Goal: Task Accomplishment & Management: Manage account settings

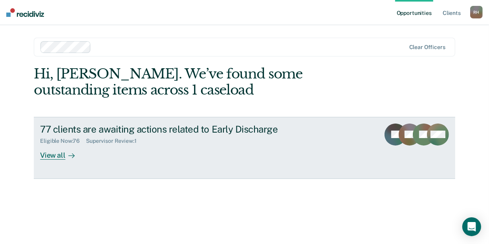
click at [52, 152] on div "View all" at bounding box center [62, 151] width 44 height 15
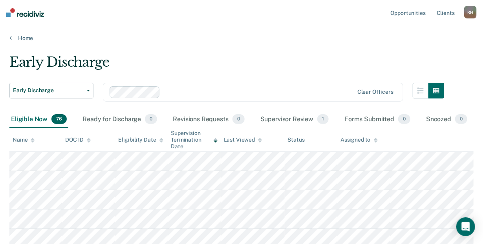
click at [32, 139] on icon at bounding box center [33, 139] width 4 height 2
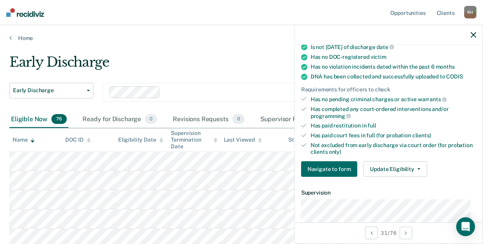
scroll to position [142, 0]
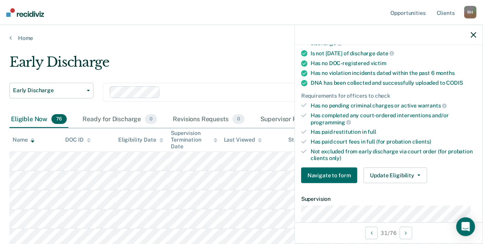
click at [217, 70] on div "Early Discharge" at bounding box center [226, 65] width 435 height 22
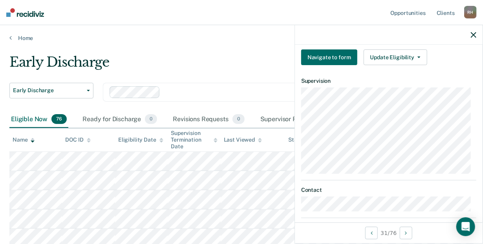
scroll to position [298, 0]
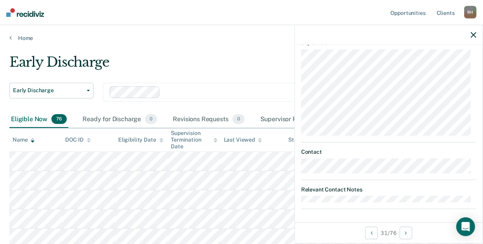
click at [218, 59] on div "Early Discharge" at bounding box center [226, 65] width 435 height 22
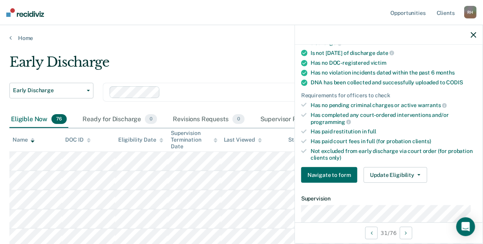
scroll to position [0, 0]
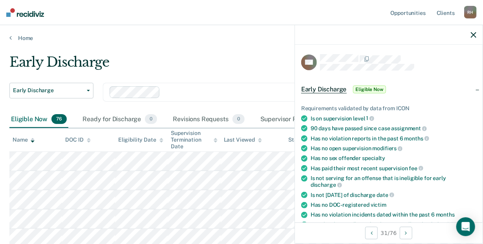
click at [370, 90] on span "Eligible Now" at bounding box center [369, 90] width 33 height 8
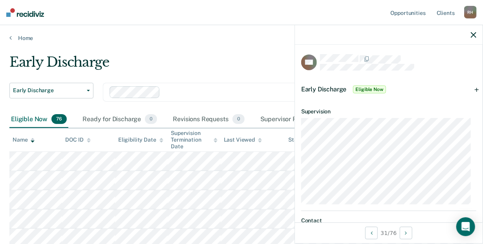
click at [472, 35] on icon "button" at bounding box center [473, 34] width 5 height 5
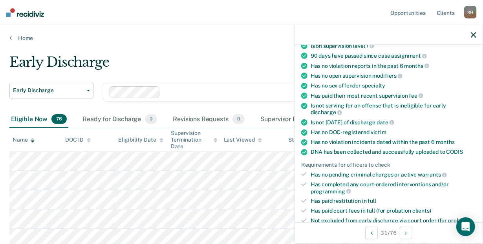
scroll to position [74, 0]
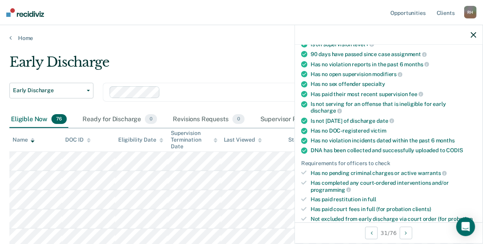
click at [337, 117] on div "Is not [DATE] of discharge date" at bounding box center [394, 120] width 166 height 7
click at [330, 110] on span "discharge" at bounding box center [326, 111] width 31 height 6
click at [329, 108] on span "discharge" at bounding box center [326, 111] width 31 height 6
click at [329, 101] on div "Is not serving for an offense that is ineligible for early discharge" at bounding box center [394, 107] width 166 height 13
click at [325, 117] on div "Is not [DATE] of discharge date" at bounding box center [394, 120] width 166 height 7
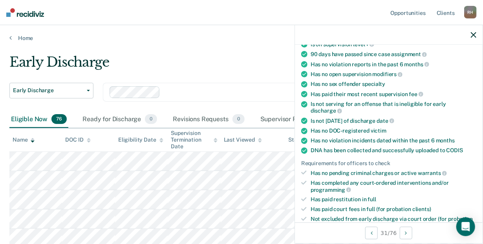
click at [333, 172] on div "Has no pending criminal charges or active warrants" at bounding box center [394, 173] width 166 height 7
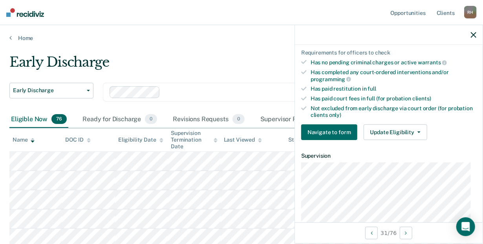
scroll to position [207, 0]
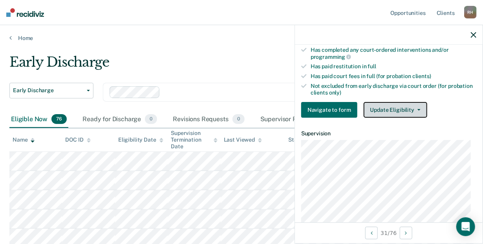
click at [391, 102] on button "Update Eligibility" at bounding box center [396, 110] width 64 height 16
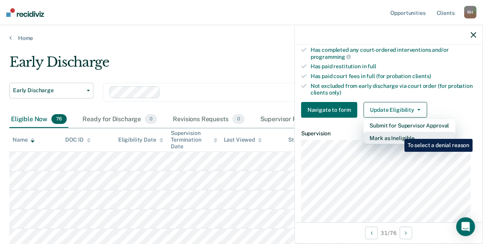
click at [399, 133] on button "Mark as Ineligible" at bounding box center [410, 138] width 92 height 13
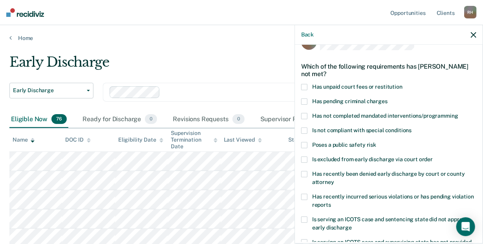
scroll to position [0, 0]
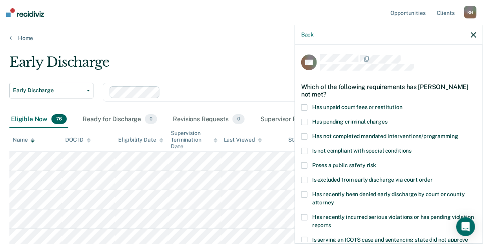
click at [306, 135] on span at bounding box center [304, 137] width 6 height 6
click at [458, 134] on input "Has not completed mandated interventions/programming" at bounding box center [458, 134] width 0 height 0
click at [305, 102] on div "Which of the following requirements has [PERSON_NAME] not met?" at bounding box center [388, 90] width 175 height 27
click at [305, 105] on span at bounding box center [304, 107] width 6 height 6
click at [402, 104] on input "Has unpaid court fees or restitution" at bounding box center [402, 104] width 0 height 0
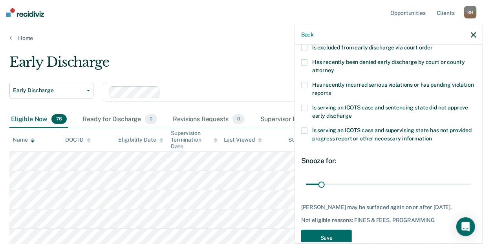
scroll to position [149, 0]
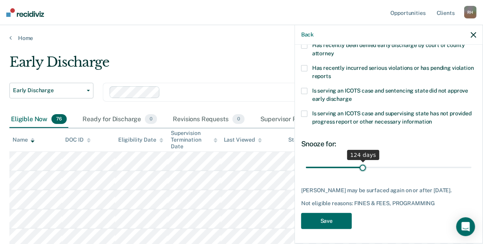
drag, startPoint x: 322, startPoint y: 164, endPoint x: 361, endPoint y: 163, distance: 39.3
click at [361, 163] on input "range" at bounding box center [389, 168] width 166 height 14
click at [362, 163] on input "range" at bounding box center [389, 168] width 166 height 14
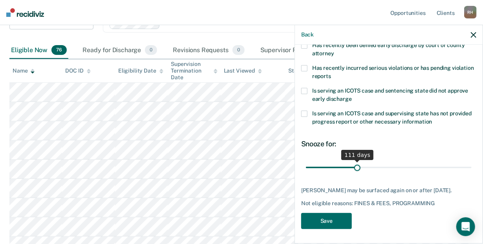
drag, startPoint x: 361, startPoint y: 165, endPoint x: 355, endPoint y: 166, distance: 6.0
type input "111"
click at [355, 166] on input "range" at bounding box center [389, 168] width 166 height 14
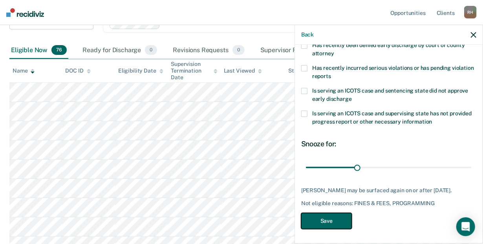
click at [329, 224] on button "Save" at bounding box center [326, 221] width 51 height 16
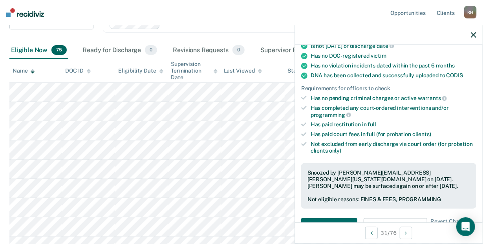
click at [250, 17] on nav "Opportunities Client s [PERSON_NAME] [PERSON_NAME] Profile How it works Log Out" at bounding box center [241, 12] width 483 height 25
click at [472, 33] on icon "button" at bounding box center [473, 34] width 5 height 5
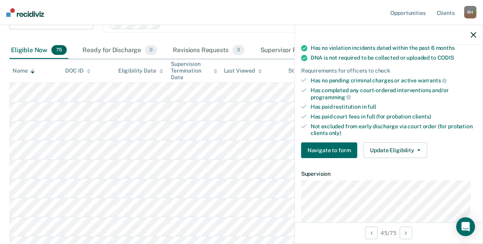
scroll to position [168, 0]
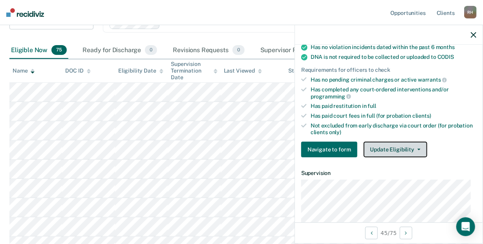
click at [382, 142] on button "Update Eligibility" at bounding box center [396, 150] width 64 height 16
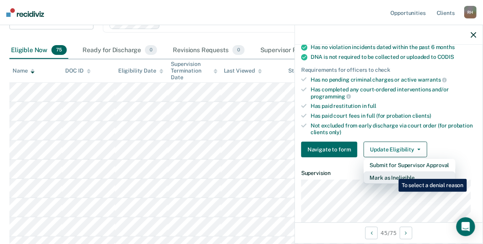
click at [393, 173] on button "Mark as Ineligible" at bounding box center [410, 178] width 92 height 13
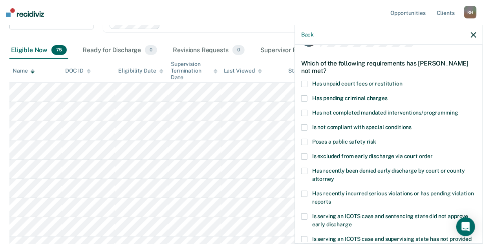
scroll to position [38, 0]
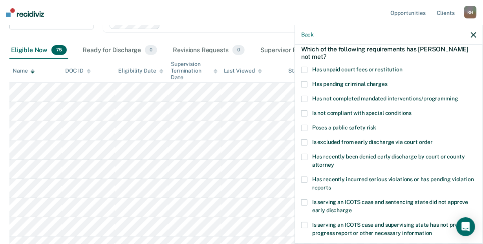
click at [304, 83] on span at bounding box center [304, 84] width 6 height 6
click at [388, 81] on input "Has pending criminal charges" at bounding box center [388, 81] width 0 height 0
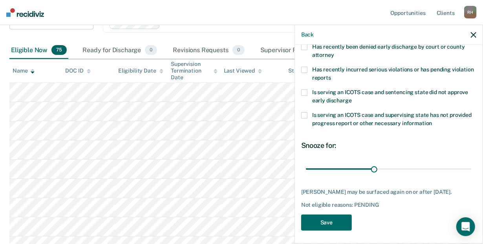
scroll to position [149, 0]
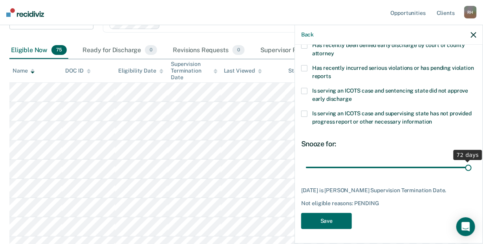
drag, startPoint x: 373, startPoint y: 166, endPoint x: 470, endPoint y: 167, distance: 96.2
type input "72"
click at [470, 167] on input "range" at bounding box center [389, 168] width 166 height 14
click at [464, 165] on input "range" at bounding box center [389, 168] width 166 height 14
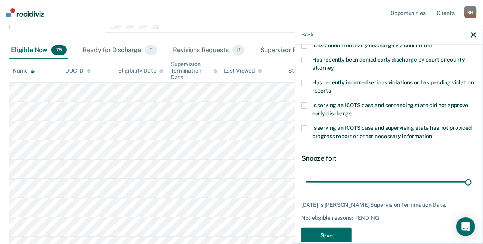
scroll to position [138, 0]
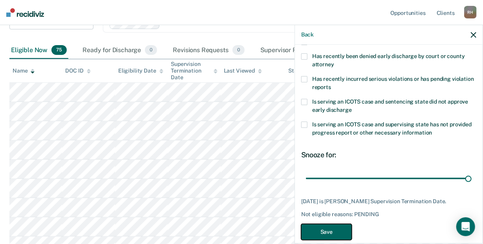
click at [349, 228] on button "Save" at bounding box center [326, 232] width 51 height 16
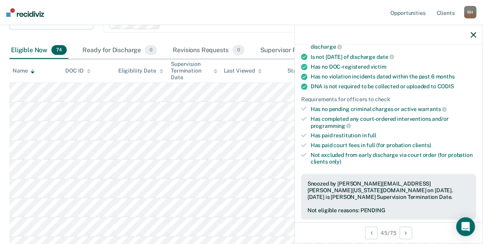
click at [267, 13] on nav "Opportunities Client s [PERSON_NAME] [PERSON_NAME] Profile How it works Log Out" at bounding box center [241, 12] width 483 height 25
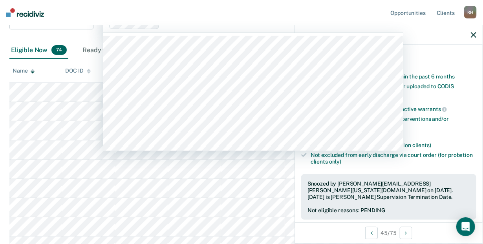
click at [182, 31] on div "Clear officers" at bounding box center [253, 23] width 300 height 19
drag, startPoint x: 192, startPoint y: 19, endPoint x: 196, endPoint y: 8, distance: 12.0
click at [195, 10] on nav "Opportunities Client s [PERSON_NAME] [PERSON_NAME] Profile How it works Log Out" at bounding box center [241, 12] width 483 height 25
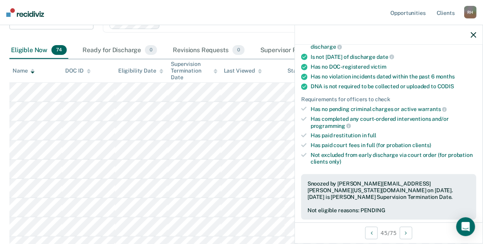
click at [196, 7] on nav "Opportunities Client s [PERSON_NAME] [PERSON_NAME] Profile How it works Log Out" at bounding box center [241, 12] width 483 height 25
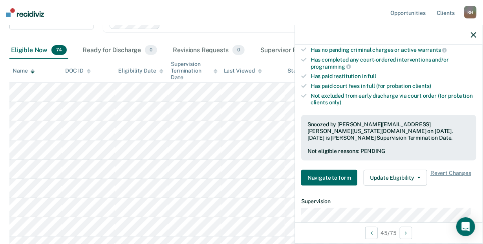
scroll to position [214, 0]
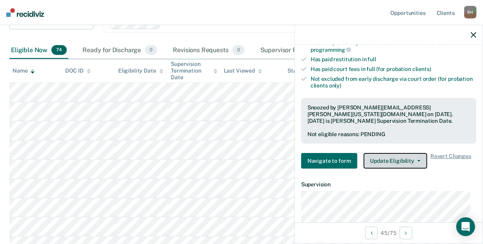
click at [404, 157] on button "Update Eligibility" at bounding box center [396, 161] width 64 height 16
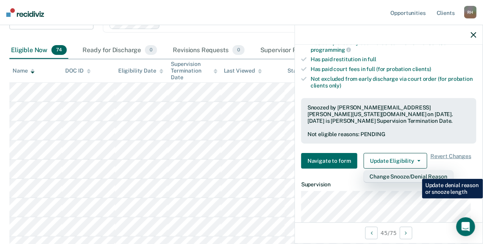
click at [416, 173] on button "Change Snooze/Denial Reason" at bounding box center [409, 176] width 90 height 13
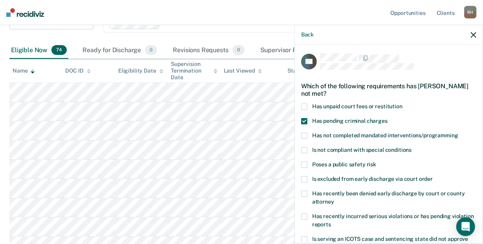
scroll to position [0, 0]
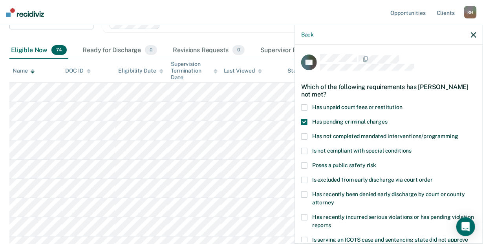
click at [304, 120] on span at bounding box center [304, 122] width 6 height 6
click at [388, 119] on input "Has pending criminal charges" at bounding box center [388, 119] width 0 height 0
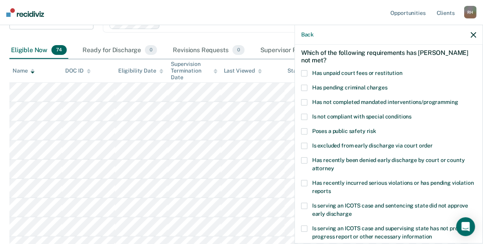
scroll to position [70, 0]
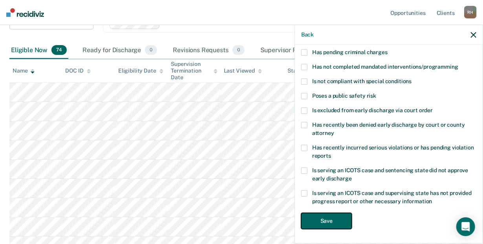
click at [334, 214] on button "Save" at bounding box center [326, 221] width 51 height 16
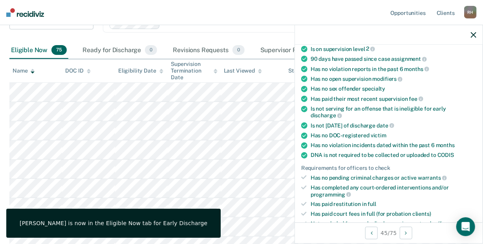
click at [258, 9] on nav "Opportunities Client s [PERSON_NAME] [PERSON_NAME] Profile How it works Log Out" at bounding box center [241, 12] width 483 height 25
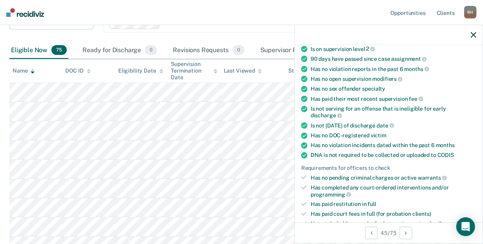
click at [468, 34] on div at bounding box center [389, 35] width 188 height 20
click at [474, 35] on icon "button" at bounding box center [473, 34] width 5 height 5
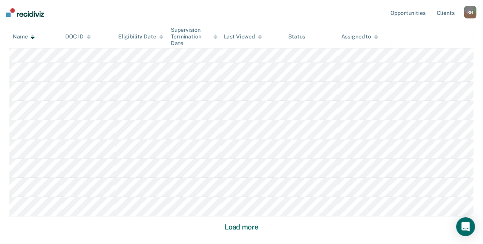
scroll to position [500, 0]
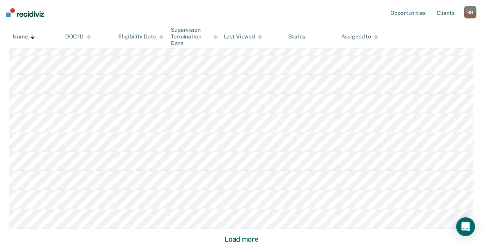
click at [27, 37] on div "Name" at bounding box center [24, 36] width 22 height 7
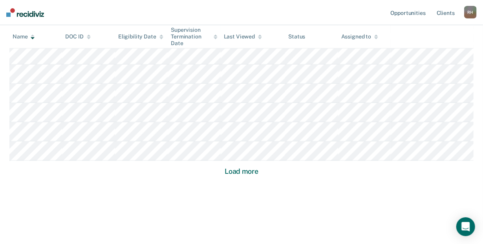
click at [236, 175] on button "Load more" at bounding box center [242, 171] width 38 height 9
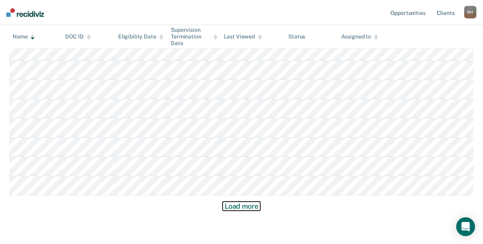
scroll to position [1145, 0]
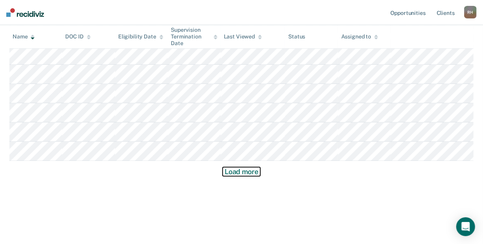
click at [252, 171] on button "Load more" at bounding box center [242, 171] width 38 height 9
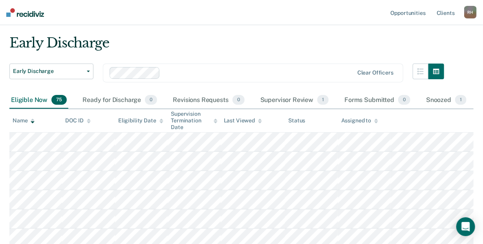
scroll to position [0, 0]
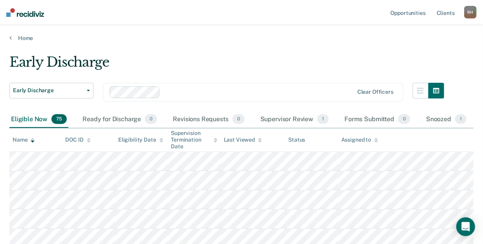
click at [32, 141] on icon at bounding box center [33, 142] width 4 height 2
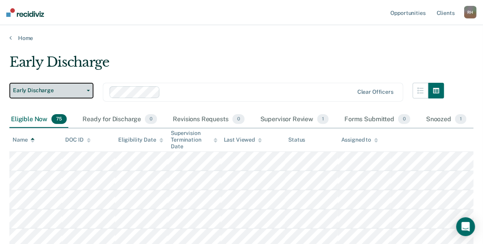
click at [88, 93] on button "Early Discharge" at bounding box center [51, 91] width 84 height 16
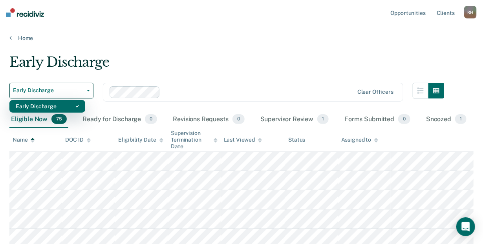
click at [69, 110] on div "Early Discharge" at bounding box center [47, 106] width 63 height 13
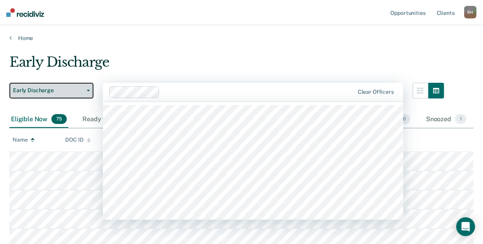
click at [68, 87] on span "Early Discharge" at bounding box center [48, 90] width 71 height 7
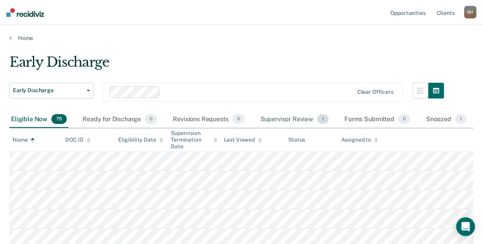
click at [280, 119] on div "Supervisor Review 1" at bounding box center [295, 119] width 72 height 17
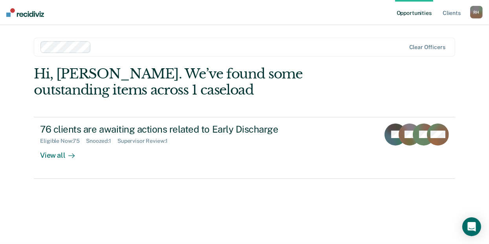
click at [135, 96] on div "Hi, [PERSON_NAME]. We’ve found some outstanding items across 1 caseload" at bounding box center [202, 82] width 337 height 32
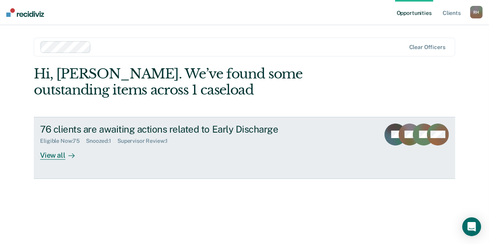
click at [55, 154] on div "View all" at bounding box center [62, 151] width 44 height 15
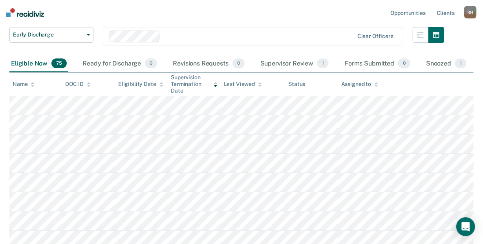
scroll to position [43, 0]
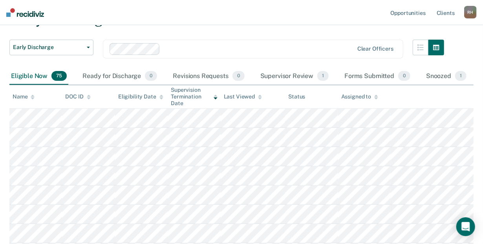
click at [30, 94] on div "Name" at bounding box center [24, 96] width 22 height 7
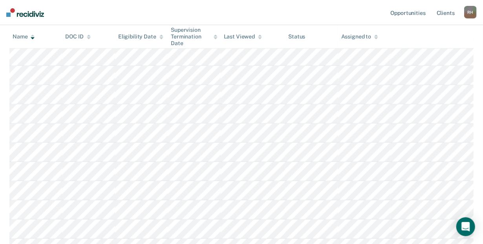
scroll to position [568, 0]
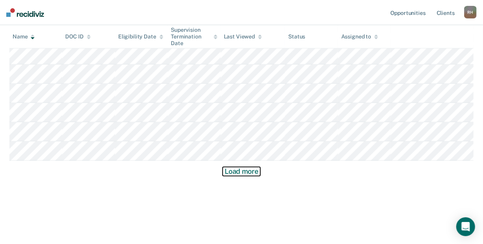
click at [239, 169] on button "Load more" at bounding box center [242, 171] width 38 height 9
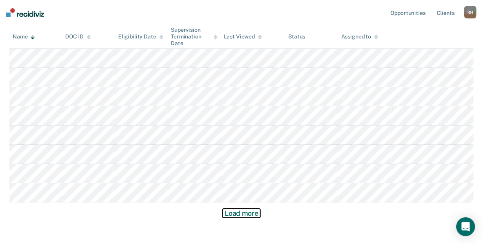
scroll to position [1125, 0]
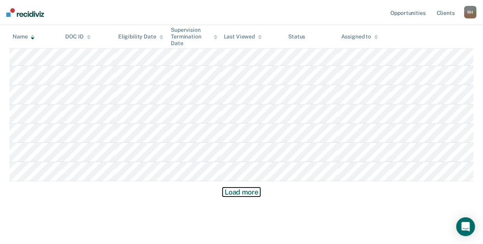
click at [250, 190] on button "Load more" at bounding box center [242, 192] width 38 height 9
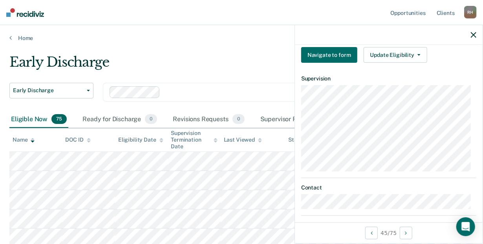
scroll to position [298, 0]
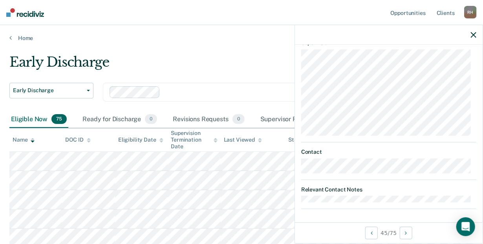
click at [229, 54] on div "Early Discharge" at bounding box center [226, 65] width 435 height 22
click at [258, 19] on nav "Opportunities Client s [PERSON_NAME] [PERSON_NAME] Profile How it works Log Out" at bounding box center [241, 12] width 483 height 25
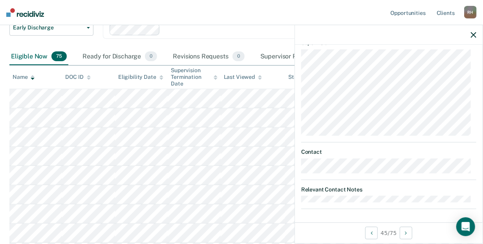
scroll to position [34, 0]
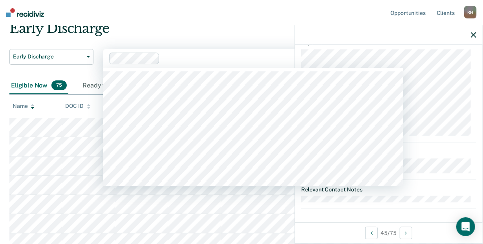
click at [195, 53] on div at bounding box center [231, 59] width 245 height 12
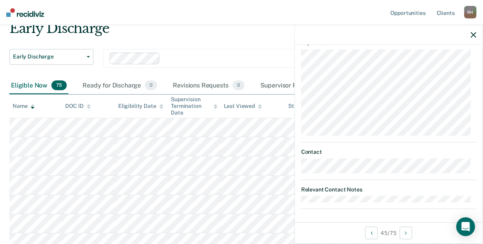
click at [230, 35] on div "Early Discharge" at bounding box center [226, 31] width 435 height 22
click at [474, 34] on icon "button" at bounding box center [473, 34] width 5 height 5
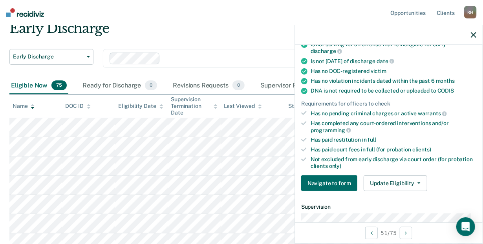
scroll to position [139, 0]
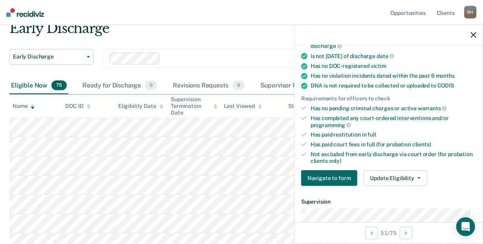
click at [335, 142] on div "Has paid court fees in full (for probation clients)" at bounding box center [394, 144] width 166 height 7
click at [389, 176] on button "Update Eligibility" at bounding box center [396, 178] width 64 height 16
drag, startPoint x: 476, startPoint y: 116, endPoint x: 477, endPoint y: 134, distance: 18.1
click at [477, 134] on div "JB Early Discharge Eligible Now Requirements validated by data from ICON Is on …" at bounding box center [389, 134] width 188 height 178
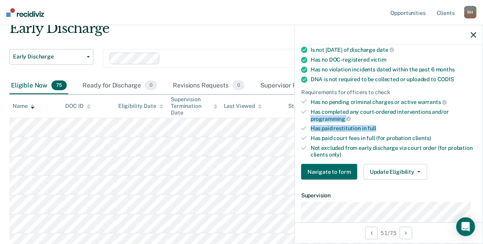
scroll to position [137, 0]
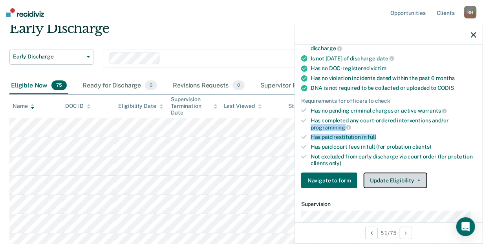
click at [417, 180] on icon "button" at bounding box center [418, 181] width 3 height 2
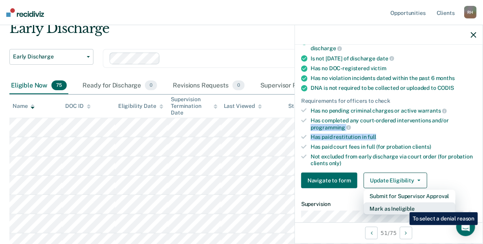
click at [404, 207] on button "Mark as Ineligible" at bounding box center [410, 209] width 92 height 13
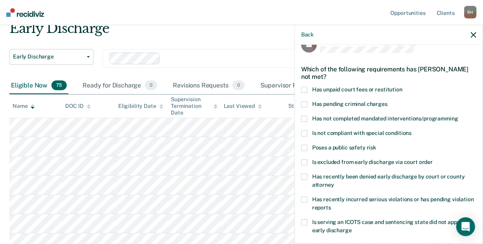
scroll to position [16, 0]
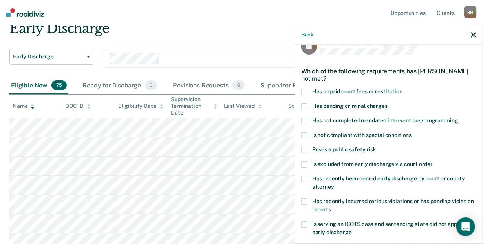
click at [306, 92] on span at bounding box center [304, 92] width 6 height 6
click at [402, 89] on input "Has unpaid court fees or restitution" at bounding box center [402, 89] width 0 height 0
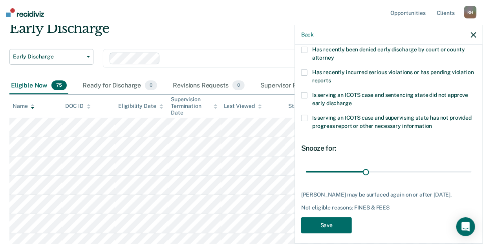
scroll to position [156, 0]
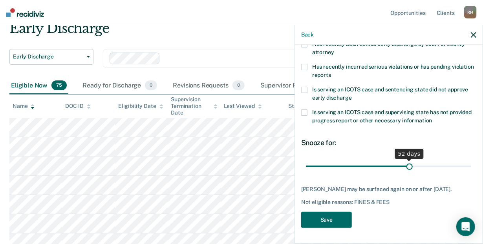
drag, startPoint x: 364, startPoint y: 159, endPoint x: 406, endPoint y: 159, distance: 41.6
type input "52"
click at [406, 160] on input "range" at bounding box center [389, 167] width 166 height 14
click at [332, 218] on button "Save" at bounding box center [326, 220] width 51 height 16
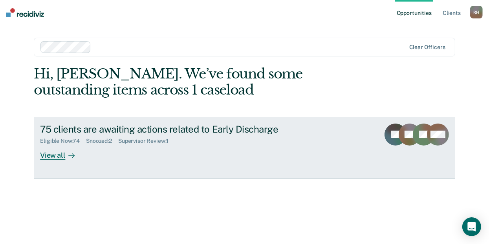
click at [56, 154] on div "View all" at bounding box center [62, 151] width 44 height 15
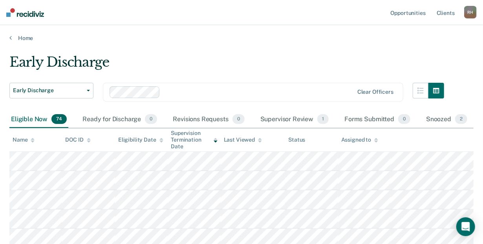
click at [33, 139] on icon at bounding box center [33, 139] width 4 height 2
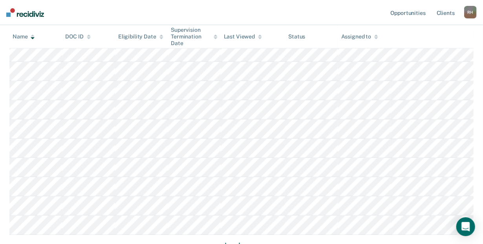
scroll to position [543, 0]
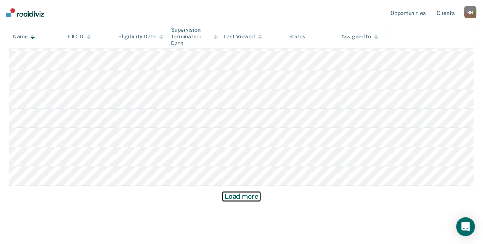
click at [252, 196] on button "Load more" at bounding box center [242, 196] width 38 height 9
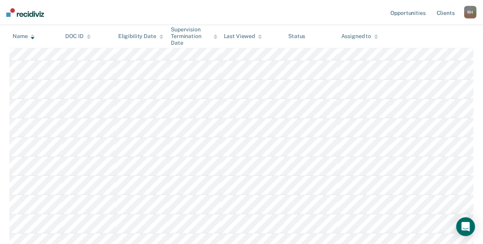
scroll to position [798, 0]
click at [33, 37] on icon at bounding box center [33, 37] width 4 height 5
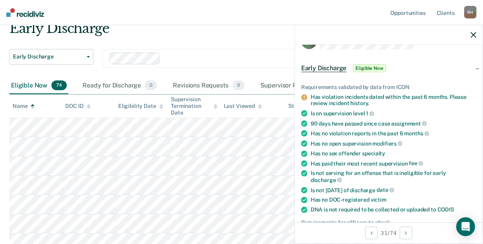
scroll to position [30, 0]
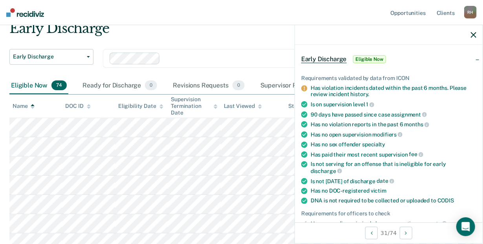
click at [400, 88] on div "Has violation incidents dated within the past 6 months. Please review incident …" at bounding box center [394, 91] width 166 height 13
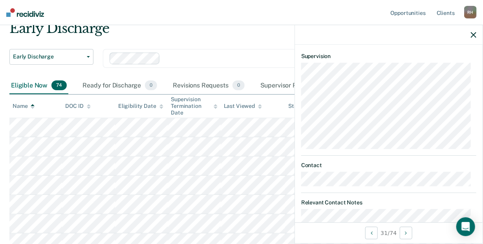
scroll to position [213, 0]
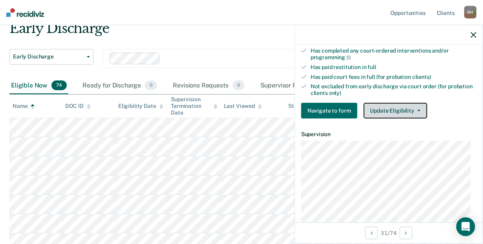
click at [393, 105] on button "Update Eligibility" at bounding box center [396, 111] width 64 height 16
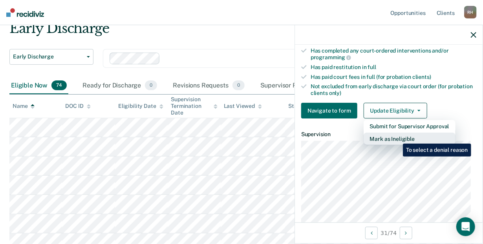
click at [397, 138] on button "Mark as Ineligible" at bounding box center [410, 139] width 92 height 13
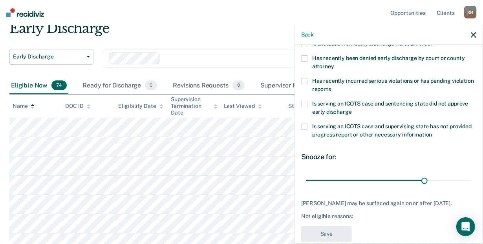
scroll to position [149, 0]
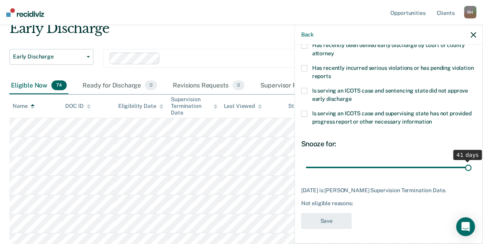
drag, startPoint x: 421, startPoint y: 166, endPoint x: 472, endPoint y: 166, distance: 51.8
click at [472, 166] on input "range" at bounding box center [389, 168] width 166 height 14
type input "41"
drag, startPoint x: 463, startPoint y: 167, endPoint x: 475, endPoint y: 170, distance: 12.9
click at [472, 170] on input "range" at bounding box center [389, 168] width 166 height 14
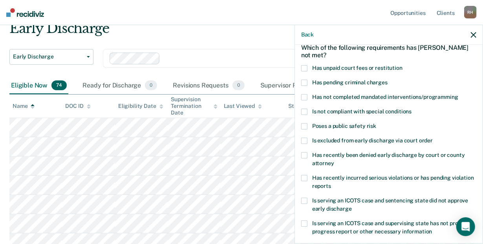
scroll to position [0, 0]
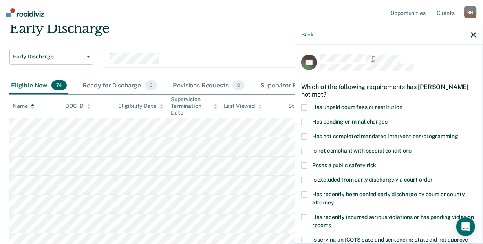
click at [305, 135] on span at bounding box center [304, 137] width 6 height 6
click at [458, 134] on input "Has not completed mandated interventions/programming" at bounding box center [458, 134] width 0 height 0
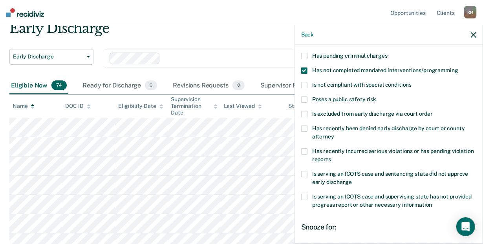
scroll to position [73, 0]
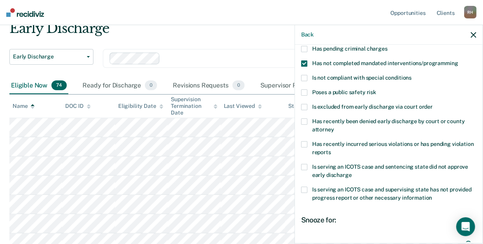
click at [306, 143] on span at bounding box center [304, 144] width 6 height 6
click at [331, 150] on input "Has recently incurred serious violations or has pending violation reports" at bounding box center [331, 150] width 0 height 0
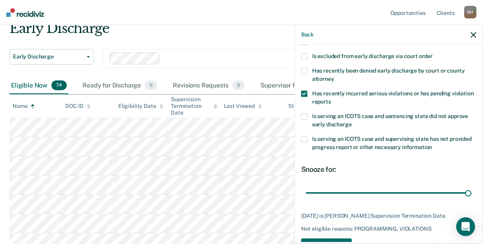
scroll to position [149, 0]
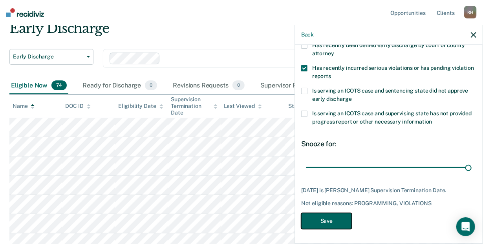
click at [325, 222] on button "Save" at bounding box center [326, 221] width 51 height 16
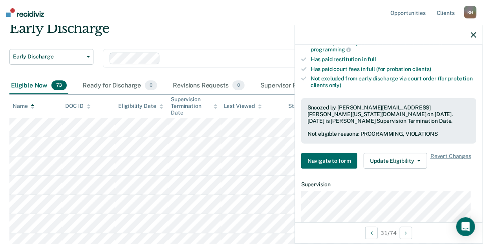
scroll to position [289, 0]
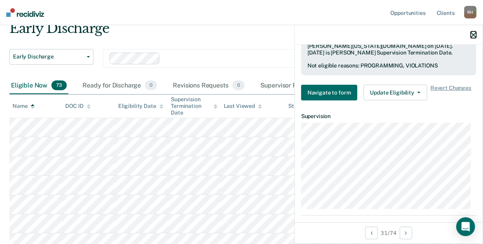
click at [471, 33] on icon "button" at bounding box center [473, 34] width 5 height 5
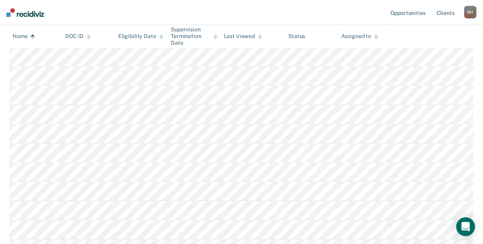
scroll to position [656, 0]
click at [33, 35] on icon at bounding box center [33, 36] width 4 height 2
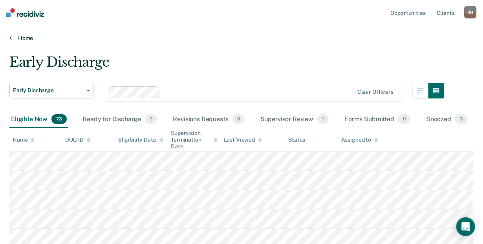
click at [11, 37] on icon at bounding box center [10, 38] width 2 height 6
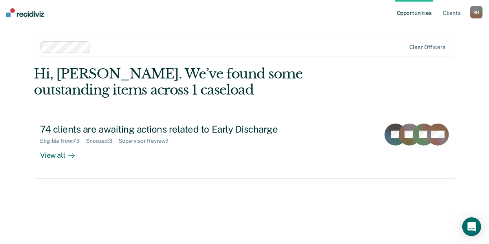
click at [126, 46] on div at bounding box center [249, 46] width 311 height 9
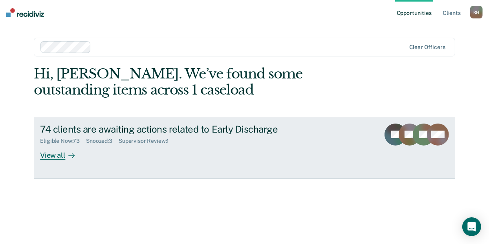
click at [60, 156] on div "View all" at bounding box center [62, 151] width 44 height 15
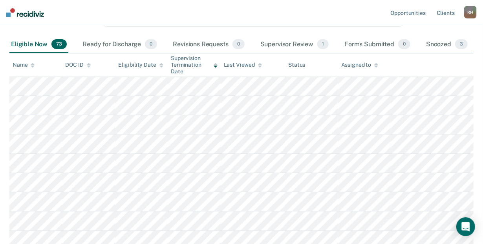
scroll to position [80, 0]
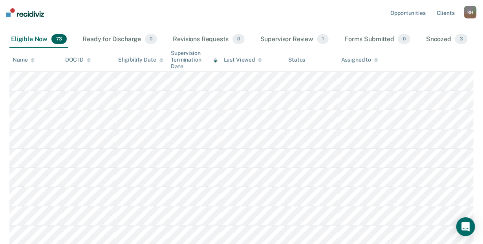
click at [32, 58] on icon at bounding box center [33, 59] width 4 height 2
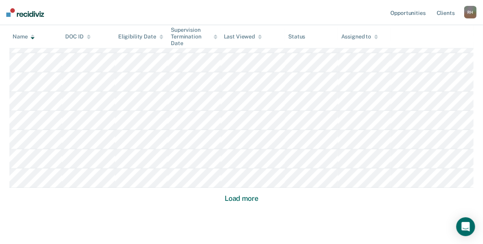
scroll to position [568, 0]
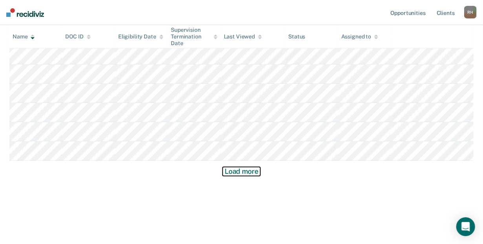
click at [247, 175] on button "Load more" at bounding box center [242, 171] width 38 height 9
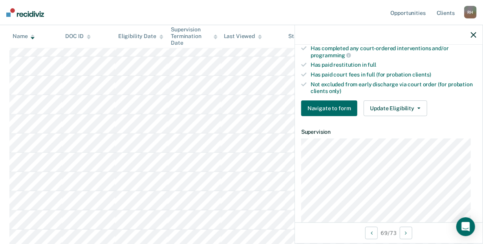
scroll to position [220, 0]
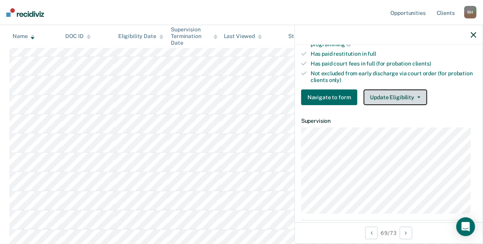
click at [408, 93] on button "Update Eligibility" at bounding box center [396, 98] width 64 height 16
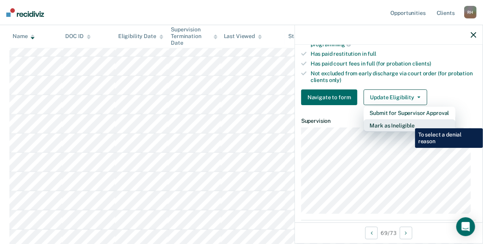
click at [409, 123] on button "Mark as Ineligible" at bounding box center [410, 125] width 92 height 13
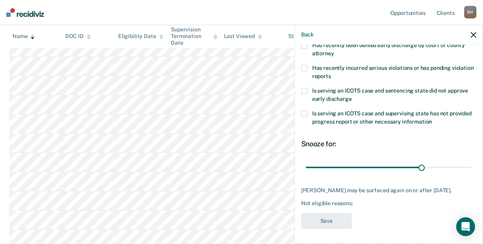
scroll to position [149, 0]
type input "29"
click at [415, 165] on input "range" at bounding box center [389, 168] width 166 height 14
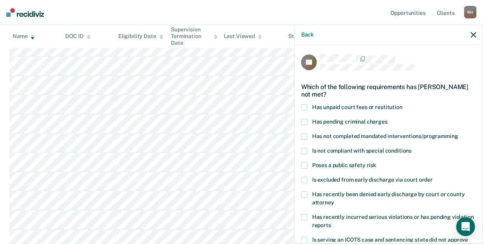
click at [302, 135] on span at bounding box center [304, 137] width 6 height 6
click at [458, 134] on input "Has not completed mandated interventions/programming" at bounding box center [458, 134] width 0 height 0
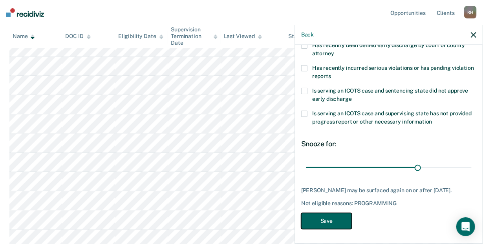
click at [330, 218] on button "Save" at bounding box center [326, 221] width 51 height 16
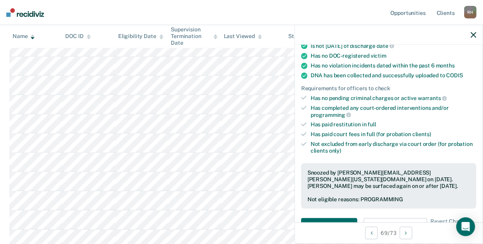
scroll to position [305, 0]
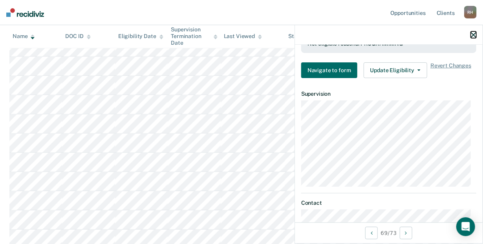
click at [472, 33] on icon "button" at bounding box center [473, 34] width 5 height 5
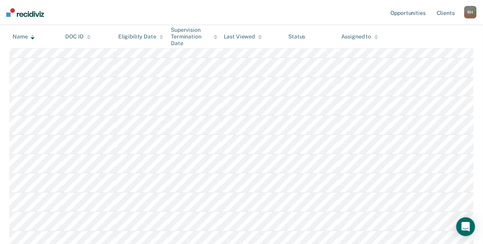
scroll to position [0, 0]
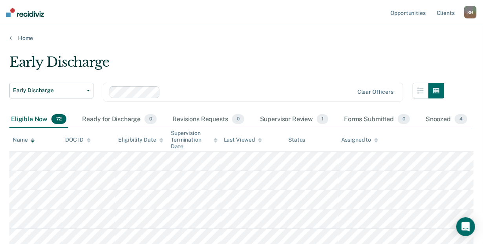
click at [33, 141] on icon at bounding box center [33, 140] width 4 height 5
click at [31, 141] on icon at bounding box center [33, 142] width 4 height 2
click at [32, 137] on div at bounding box center [33, 140] width 4 height 7
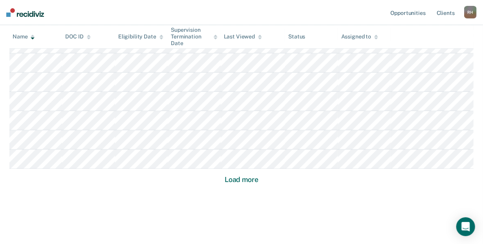
scroll to position [1139, 0]
click at [249, 177] on button "Load more" at bounding box center [242, 178] width 38 height 9
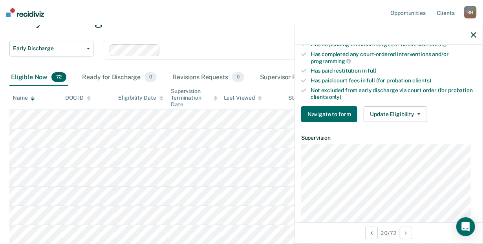
scroll to position [247, 0]
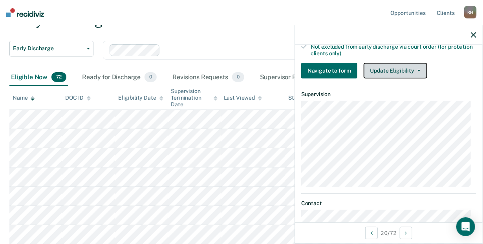
click at [402, 67] on button "Update Eligibility" at bounding box center [396, 71] width 64 height 16
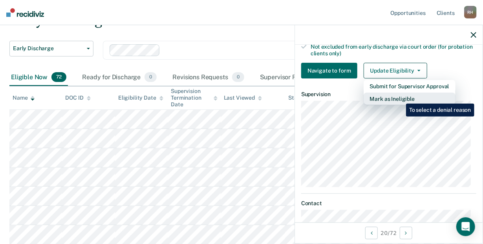
click at [400, 98] on button "Mark as Ineligible" at bounding box center [410, 99] width 92 height 13
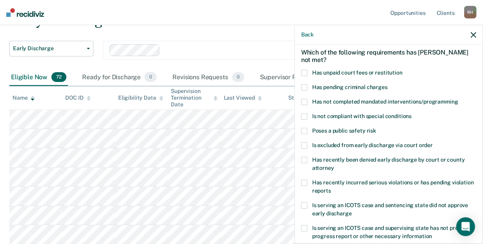
scroll to position [32, 0]
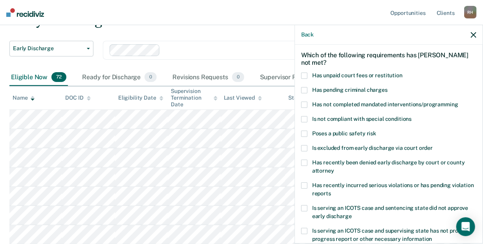
click at [301, 74] on span at bounding box center [304, 76] width 6 height 6
click at [402, 73] on input "Has unpaid court fees or restitution" at bounding box center [402, 73] width 0 height 0
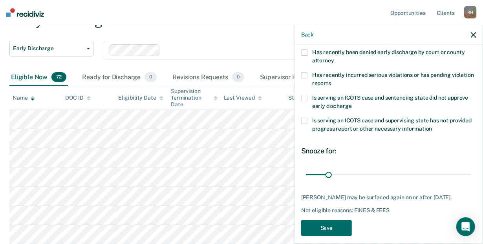
scroll to position [149, 0]
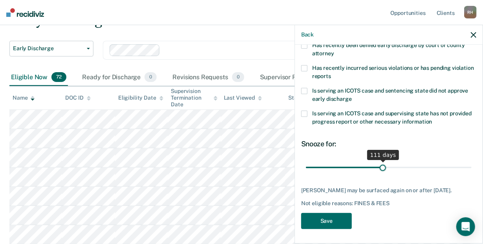
drag, startPoint x: 327, startPoint y: 165, endPoint x: 380, endPoint y: 160, distance: 53.3
type input "111"
click at [380, 161] on input "range" at bounding box center [389, 168] width 166 height 14
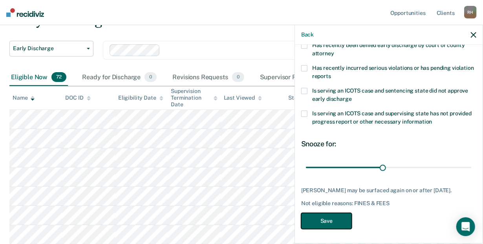
click at [325, 220] on button "Save" at bounding box center [326, 221] width 51 height 16
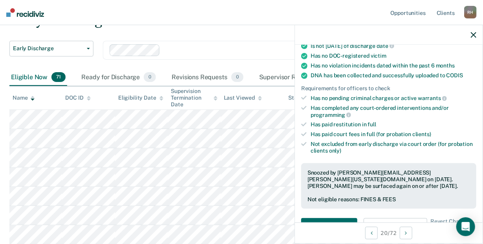
click at [256, 17] on nav "Opportunities Client s [PERSON_NAME] [PERSON_NAME] Profile How it works Log Out" at bounding box center [241, 12] width 483 height 25
click at [259, 11] on nav "Opportunities Client s [PERSON_NAME] [PERSON_NAME] Profile How it works Log Out" at bounding box center [241, 12] width 483 height 25
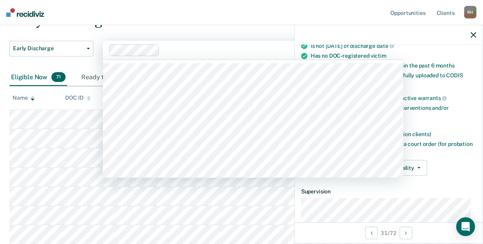
click at [232, 46] on div at bounding box center [258, 50] width 191 height 9
click at [256, 4] on nav "Opportunities Client s [PERSON_NAME] [PERSON_NAME] Profile How it works Log Out" at bounding box center [241, 12] width 483 height 25
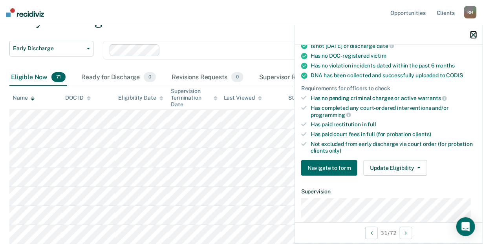
click at [473, 34] on icon "button" at bounding box center [473, 34] width 5 height 5
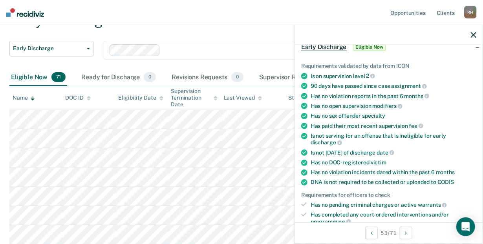
scroll to position [46, 0]
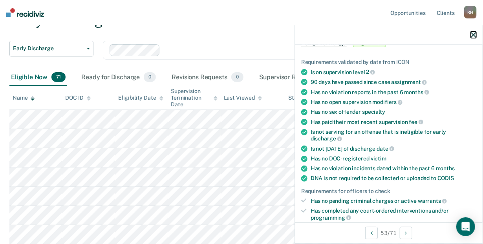
click at [472, 34] on icon "button" at bounding box center [473, 34] width 5 height 5
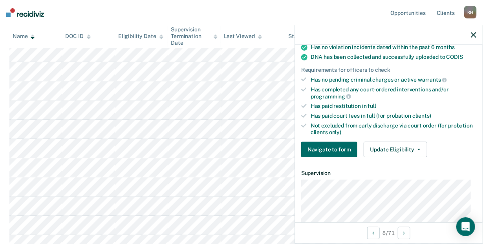
scroll to position [202, 0]
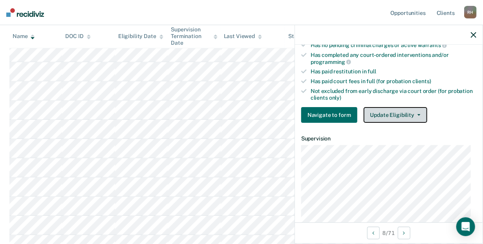
click at [402, 110] on button "Update Eligibility" at bounding box center [396, 115] width 64 height 16
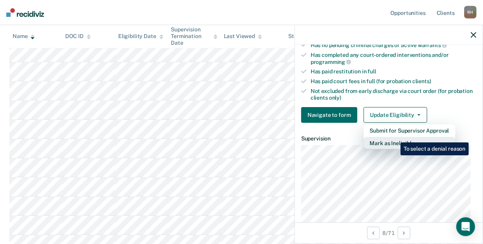
click at [395, 137] on button "Mark as Ineligible" at bounding box center [410, 143] width 92 height 13
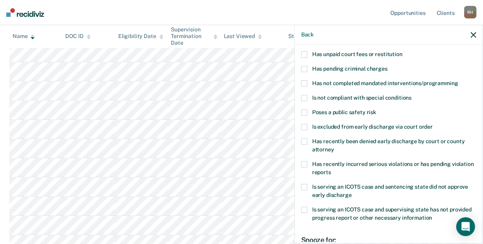
scroll to position [31, 0]
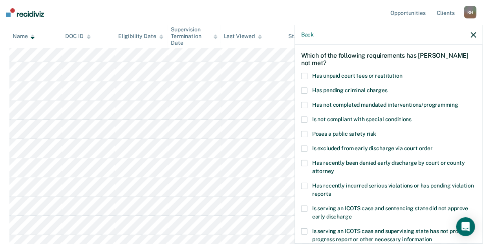
click at [306, 102] on span at bounding box center [304, 105] width 6 height 6
click at [458, 102] on input "Has not completed mandated interventions/programming" at bounding box center [458, 102] width 0 height 0
click at [305, 73] on span at bounding box center [304, 76] width 6 height 6
click at [402, 73] on input "Has unpaid court fees or restitution" at bounding box center [402, 73] width 0 height 0
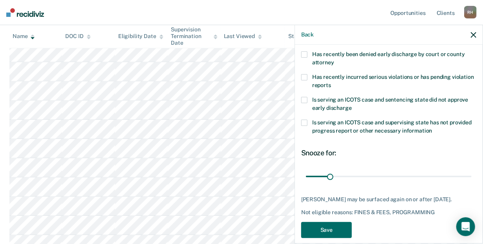
scroll to position [149, 0]
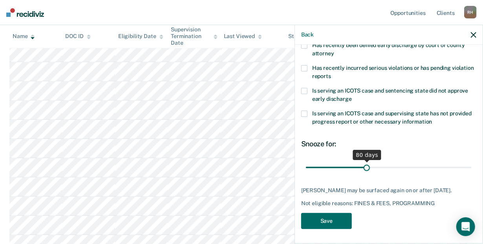
drag, startPoint x: 329, startPoint y: 167, endPoint x: 365, endPoint y: 169, distance: 36.2
click at [365, 169] on input "range" at bounding box center [389, 168] width 166 height 14
drag, startPoint x: 365, startPoint y: 169, endPoint x: 372, endPoint y: 138, distance: 31.9
click at [372, 161] on input "range" at bounding box center [389, 168] width 166 height 14
drag, startPoint x: 373, startPoint y: 166, endPoint x: 369, endPoint y: 167, distance: 4.0
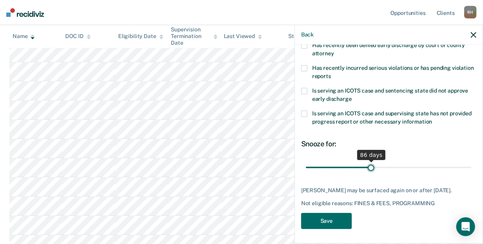
click at [369, 167] on input "range" at bounding box center [389, 168] width 166 height 14
type input "91"
click at [373, 167] on input "range" at bounding box center [389, 168] width 166 height 14
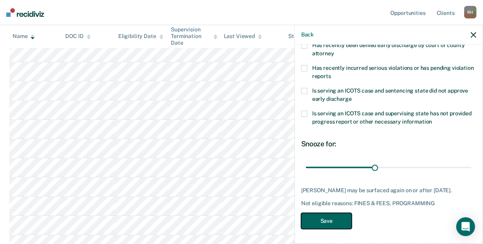
click at [325, 221] on button "Save" at bounding box center [326, 221] width 51 height 16
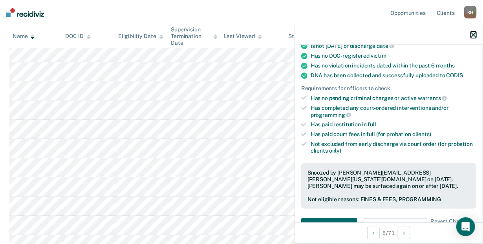
click at [471, 32] on icon "button" at bounding box center [473, 34] width 5 height 5
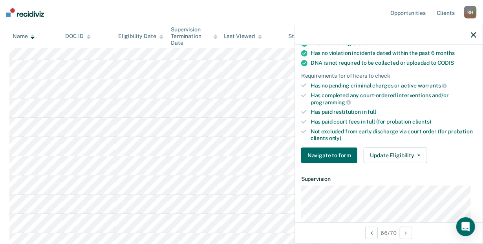
scroll to position [171, 0]
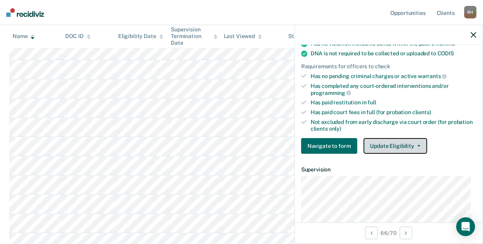
click at [386, 144] on button "Update Eligibility" at bounding box center [396, 146] width 64 height 16
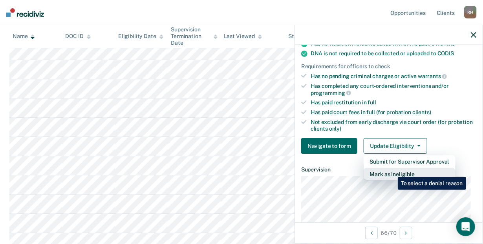
click at [392, 171] on button "Mark as Ineligible" at bounding box center [410, 174] width 92 height 13
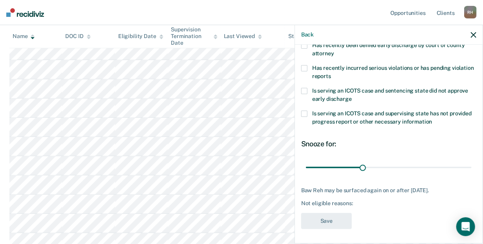
scroll to position [141, 0]
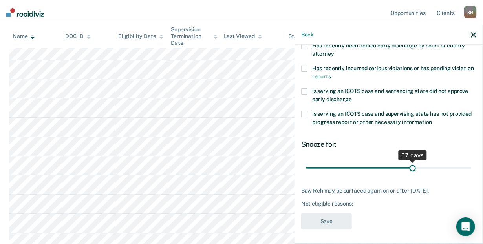
drag, startPoint x: 362, startPoint y: 165, endPoint x: 409, endPoint y: 162, distance: 47.6
click at [409, 162] on input "range" at bounding box center [389, 168] width 166 height 14
drag, startPoint x: 410, startPoint y: 165, endPoint x: 401, endPoint y: 166, distance: 9.6
click at [401, 166] on input "range" at bounding box center [389, 168] width 166 height 14
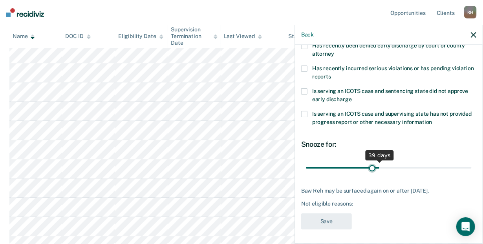
drag, startPoint x: 401, startPoint y: 166, endPoint x: 370, endPoint y: 170, distance: 30.8
click at [370, 170] on input "range" at bounding box center [389, 168] width 166 height 14
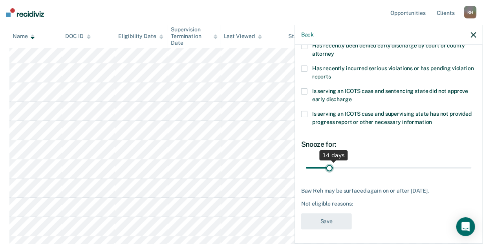
drag, startPoint x: 368, startPoint y: 166, endPoint x: 331, endPoint y: 168, distance: 37.0
click at [329, 169] on input "range" at bounding box center [389, 168] width 166 height 14
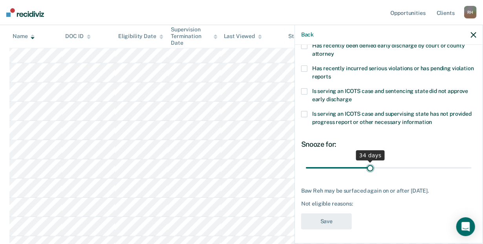
drag, startPoint x: 331, startPoint y: 168, endPoint x: 368, endPoint y: 166, distance: 36.5
click at [368, 166] on input "range" at bounding box center [389, 168] width 166 height 14
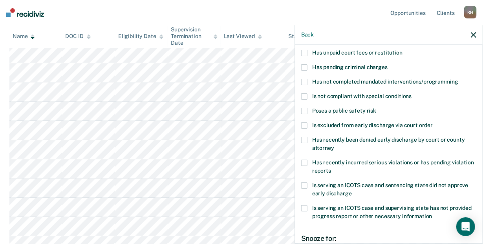
scroll to position [11, 0]
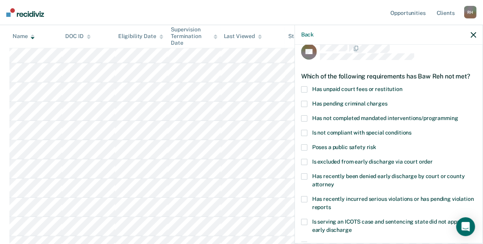
click at [304, 86] on span at bounding box center [304, 89] width 6 height 6
click at [402, 86] on input "Has unpaid court fees or restitution" at bounding box center [402, 86] width 0 height 0
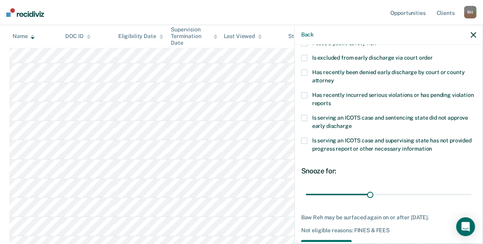
scroll to position [141, 0]
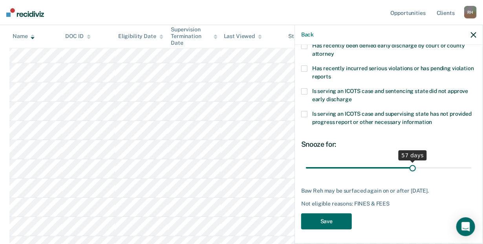
drag, startPoint x: 370, startPoint y: 166, endPoint x: 410, endPoint y: 169, distance: 39.7
type input "57"
click at [410, 169] on input "range" at bounding box center [389, 168] width 166 height 14
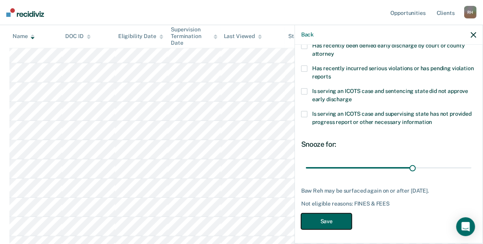
click at [337, 219] on button "Save" at bounding box center [326, 222] width 51 height 16
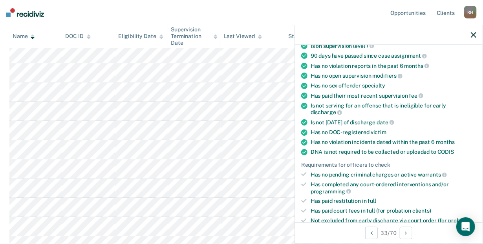
scroll to position [172, 0]
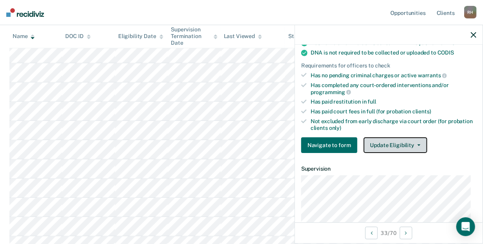
click at [388, 144] on button "Update Eligibility" at bounding box center [396, 145] width 64 height 16
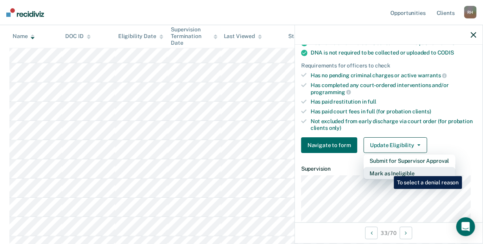
click at [388, 170] on button "Mark as Ineligible" at bounding box center [410, 173] width 92 height 13
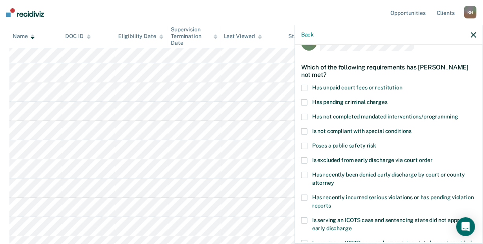
scroll to position [13, 0]
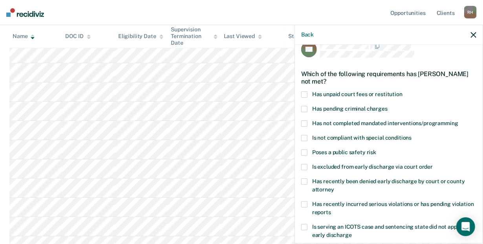
click at [303, 93] on span at bounding box center [304, 94] width 6 height 6
click at [402, 91] on input "Has unpaid court fees or restitution" at bounding box center [402, 91] width 0 height 0
click at [303, 93] on span at bounding box center [304, 94] width 6 height 6
click at [402, 91] on input "Has unpaid court fees or restitution" at bounding box center [402, 91] width 0 height 0
click at [303, 123] on span at bounding box center [304, 124] width 6 height 6
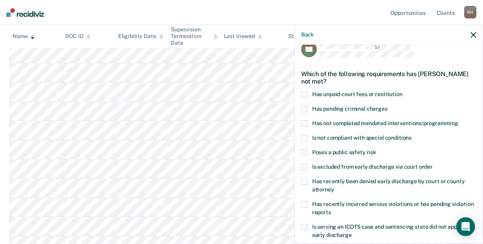
click at [458, 121] on input "Has not completed mandated interventions/programming" at bounding box center [458, 121] width 0 height 0
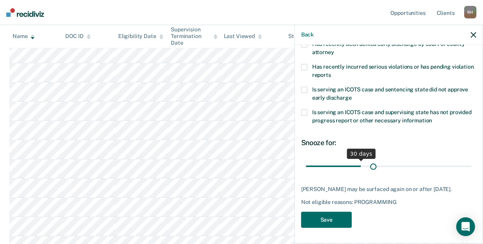
scroll to position [156, 0]
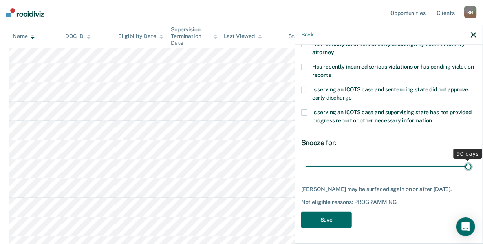
drag, startPoint x: 359, startPoint y: 159, endPoint x: 479, endPoint y: 165, distance: 119.9
type input "90"
click at [472, 165] on input "range" at bounding box center [389, 167] width 166 height 14
drag, startPoint x: 463, startPoint y: 159, endPoint x: 472, endPoint y: 159, distance: 8.3
click at [472, 160] on input "range" at bounding box center [389, 167] width 166 height 14
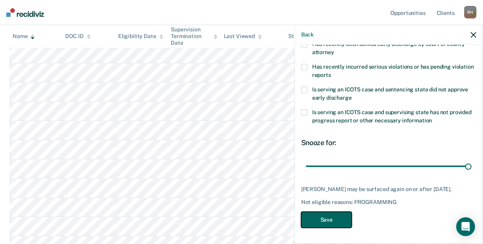
click at [327, 219] on button "Save" at bounding box center [326, 220] width 51 height 16
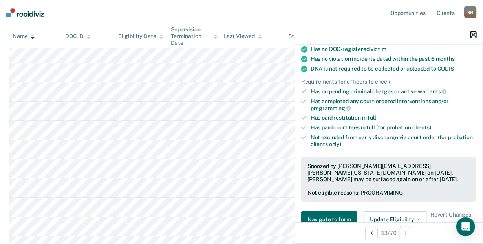
click at [474, 34] on icon "button" at bounding box center [473, 34] width 5 height 5
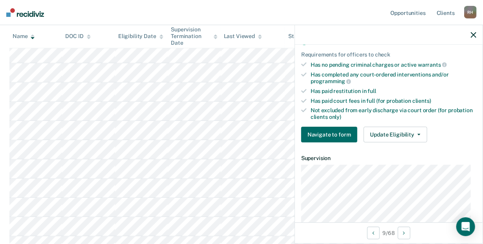
scroll to position [196, 0]
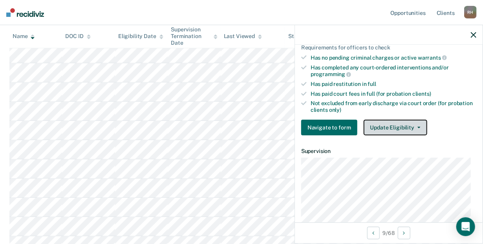
click at [393, 129] on button "Update Eligibility" at bounding box center [396, 128] width 64 height 16
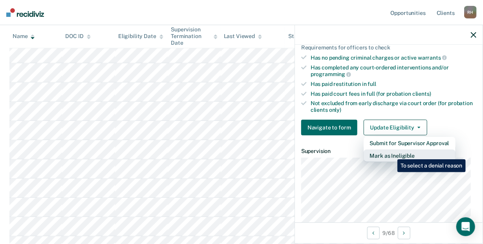
click at [391, 154] on button "Mark as Ineligible" at bounding box center [410, 156] width 92 height 13
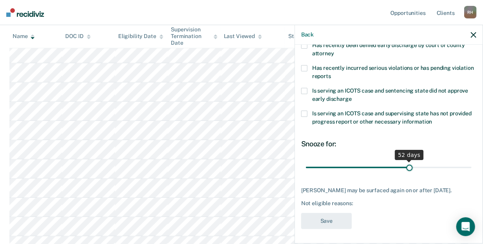
drag, startPoint x: 364, startPoint y: 167, endPoint x: 406, endPoint y: 166, distance: 42.0
type input "52"
click at [406, 166] on input "range" at bounding box center [389, 168] width 166 height 14
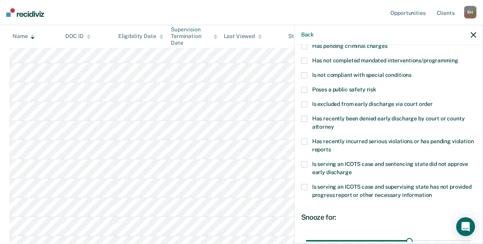
scroll to position [60, 0]
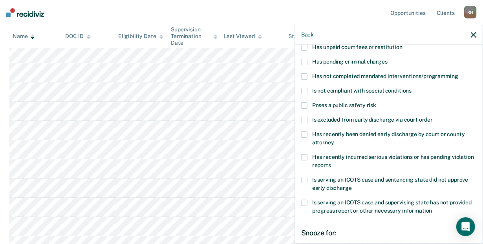
click at [304, 75] on span at bounding box center [304, 76] width 6 height 6
click at [458, 73] on input "Has not completed mandated interventions/programming" at bounding box center [458, 73] width 0 height 0
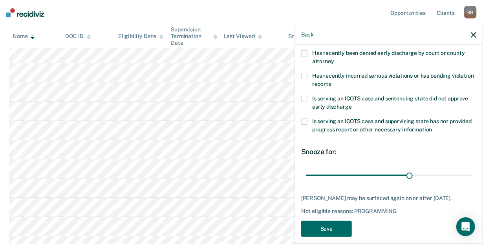
scroll to position [149, 0]
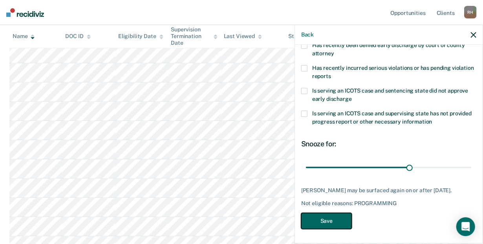
click at [337, 220] on button "Save" at bounding box center [326, 221] width 51 height 16
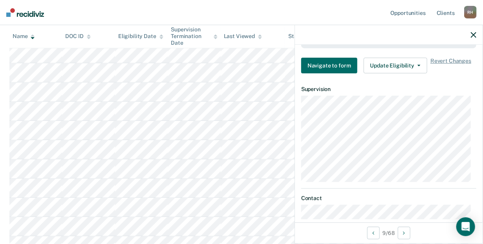
scroll to position [359, 0]
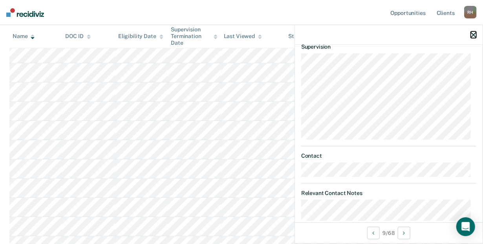
click at [472, 35] on icon "button" at bounding box center [473, 34] width 5 height 5
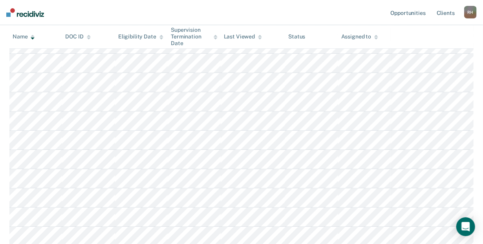
scroll to position [1138, 0]
